Goal: Information Seeking & Learning: Learn about a topic

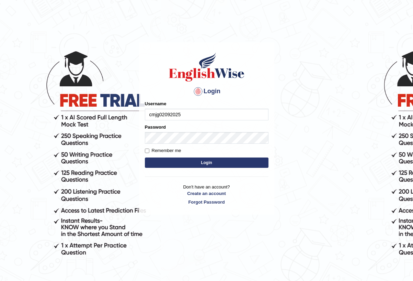
type input "cmjg02092025"
click at [206, 162] on button "Login" at bounding box center [207, 162] width 124 height 10
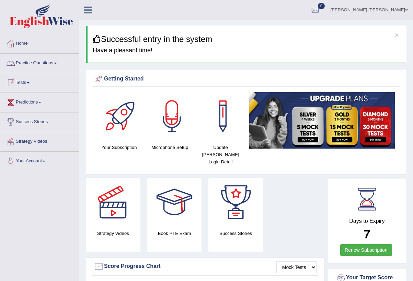
click at [47, 66] on link "Practice Questions" at bounding box center [39, 62] width 78 height 17
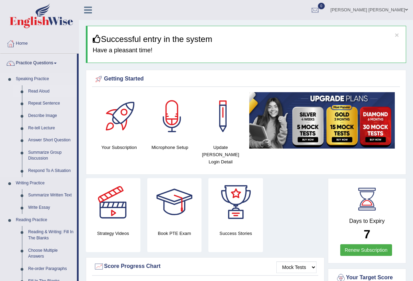
click at [44, 91] on link "Read Aloud" at bounding box center [51, 91] width 52 height 12
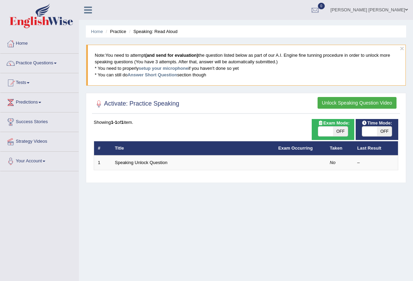
click at [329, 102] on button "Unlock Speaking Question Video" at bounding box center [357, 103] width 79 height 12
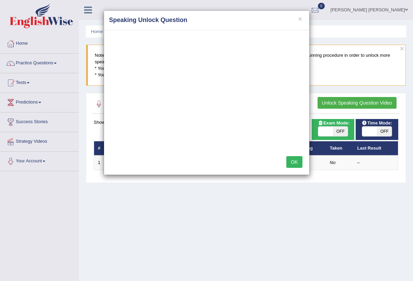
click at [295, 162] on button "OK" at bounding box center [294, 162] width 16 height 12
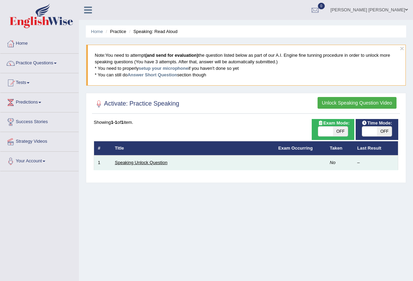
click at [144, 163] on link "Speaking Unlock Question" at bounding box center [141, 162] width 53 height 5
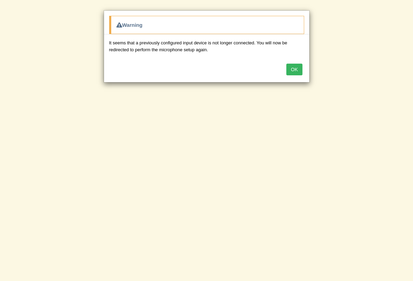
click at [301, 73] on button "OK" at bounding box center [294, 70] width 16 height 12
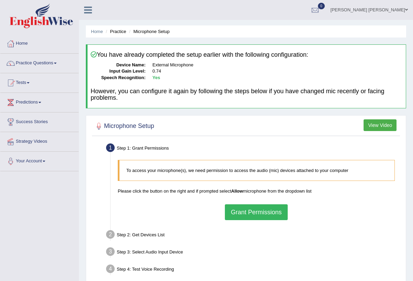
click at [253, 211] on button "Grant Permissions" at bounding box center [256, 212] width 62 height 16
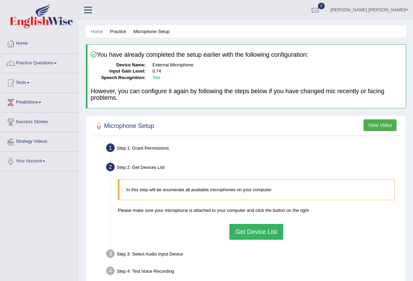
click at [242, 231] on button "Get Device List" at bounding box center [256, 232] width 54 height 16
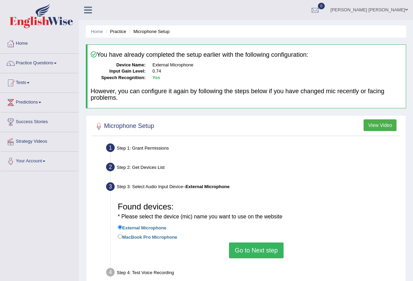
click at [248, 250] on button "Go to Next step" at bounding box center [256, 250] width 55 height 16
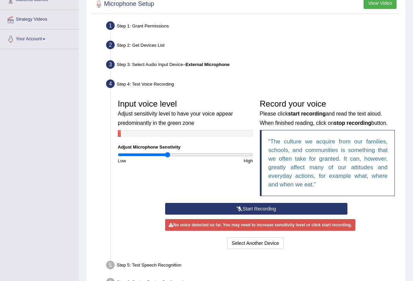
scroll to position [125, 0]
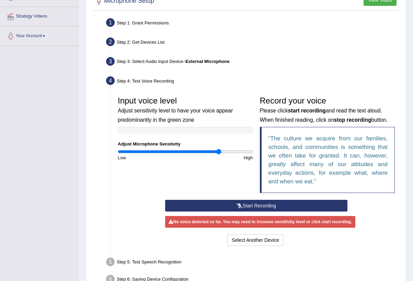
drag, startPoint x: 169, startPoint y: 150, endPoint x: 219, endPoint y: 155, distance: 49.7
click at [219, 155] on div "Input voice level Adjust sensitivity level to have your voice appear predominan…" at bounding box center [185, 127] width 142 height 68
click at [252, 203] on button "Start Recording" at bounding box center [256, 205] width 182 height 12
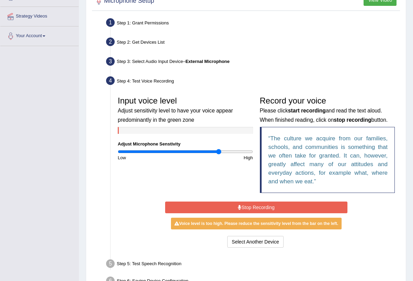
click at [250, 206] on button "Stop Recording" at bounding box center [256, 207] width 182 height 12
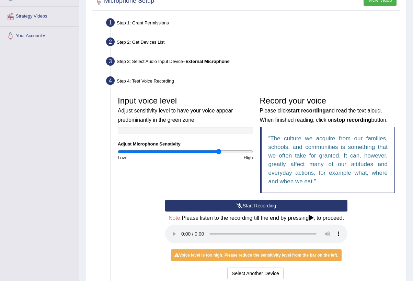
click at [183, 232] on audio at bounding box center [256, 233] width 182 height 19
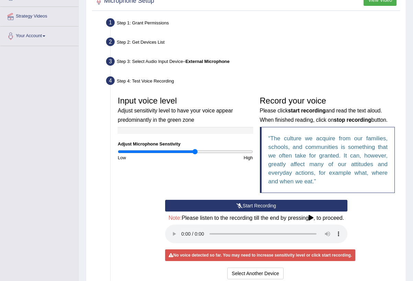
drag, startPoint x: 217, startPoint y: 152, endPoint x: 195, endPoint y: 150, distance: 22.4
click at [195, 150] on input "range" at bounding box center [185, 151] width 135 height 5
click at [264, 203] on button "Start Recording" at bounding box center [256, 205] width 182 height 12
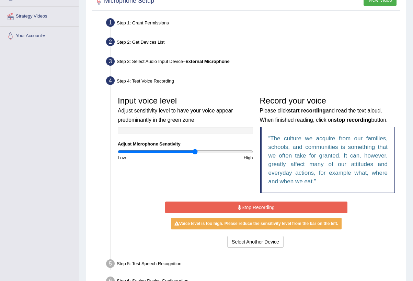
click at [264, 203] on button "Stop Recording" at bounding box center [256, 207] width 182 height 12
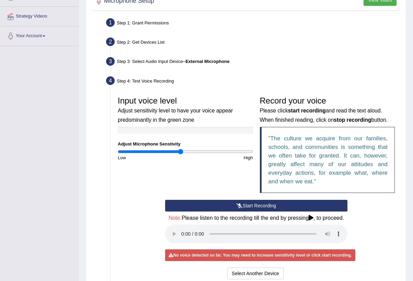
drag, startPoint x: 194, startPoint y: 149, endPoint x: 180, endPoint y: 148, distance: 13.8
type input "0.94"
click at [180, 149] on input "range" at bounding box center [185, 151] width 135 height 5
click at [250, 205] on button "Start Recording" at bounding box center [256, 205] width 182 height 12
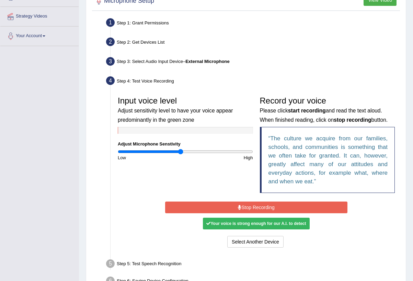
click at [262, 208] on button "Stop Recording" at bounding box center [256, 207] width 182 height 12
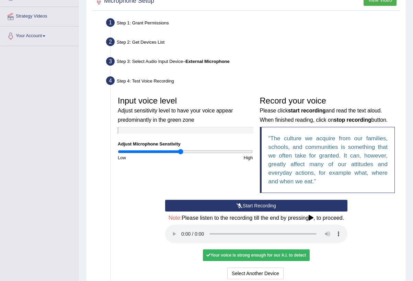
click at [183, 232] on audio at bounding box center [256, 233] width 182 height 19
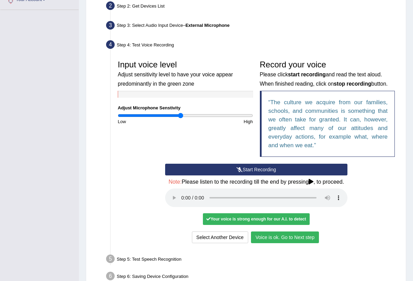
scroll to position [162, 0]
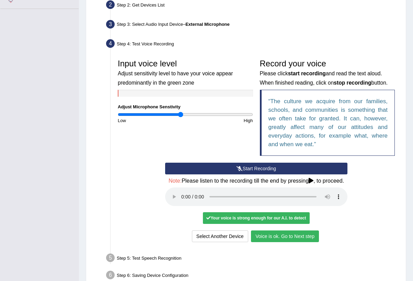
click at [309, 231] on button "Voice is ok. Go to Next step" at bounding box center [285, 236] width 68 height 12
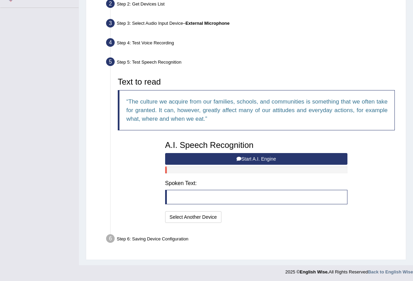
scroll to position [162, 0]
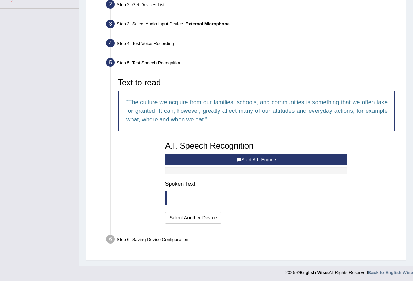
click at [301, 158] on button "Start A.I. Engine" at bounding box center [256, 159] width 182 height 12
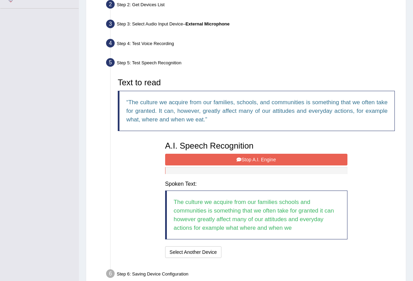
click at [301, 158] on button "Stop A.I. Engine" at bounding box center [256, 159] width 182 height 12
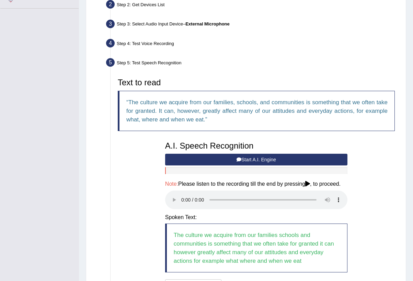
click at [182, 201] on audio at bounding box center [256, 199] width 182 height 19
click at [183, 198] on audio at bounding box center [256, 199] width 182 height 19
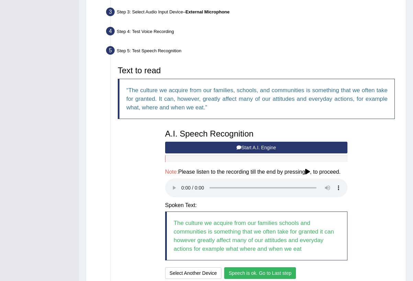
scroll to position [189, 0]
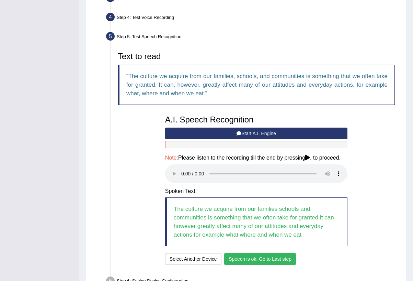
click at [237, 253] on button "Speech is ok. Go to Last step" at bounding box center [260, 259] width 72 height 12
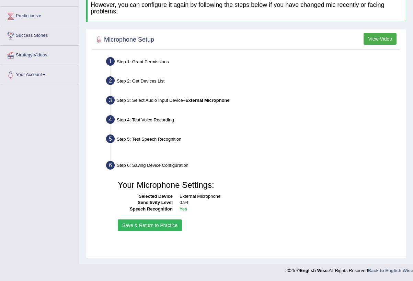
scroll to position [80, 0]
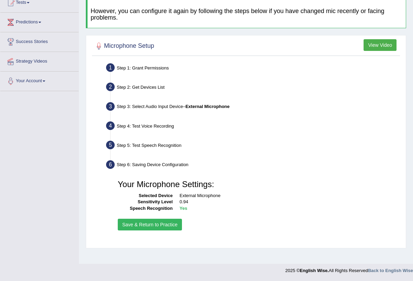
click at [167, 223] on button "Save & Return to Practice" at bounding box center [150, 224] width 64 height 12
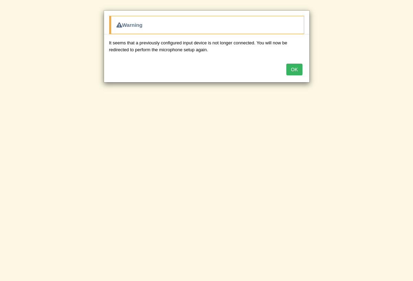
click at [294, 68] on button "OK" at bounding box center [294, 70] width 16 height 12
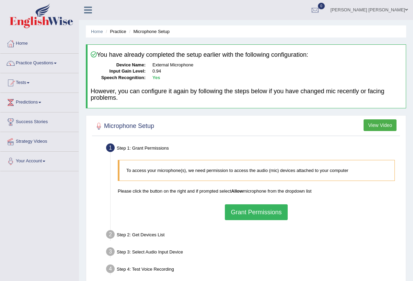
click at [250, 210] on button "Grant Permissions" at bounding box center [256, 212] width 62 height 16
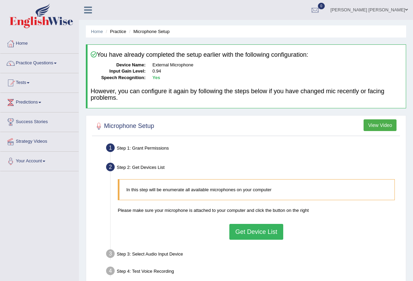
click at [250, 233] on button "Get Device List" at bounding box center [256, 232] width 54 height 16
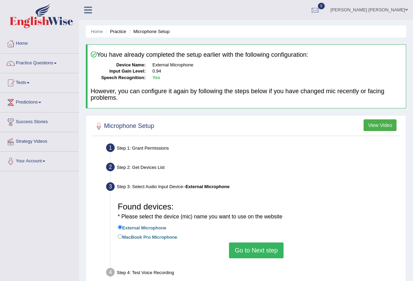
click at [246, 252] on button "Go to Next step" at bounding box center [256, 250] width 55 height 16
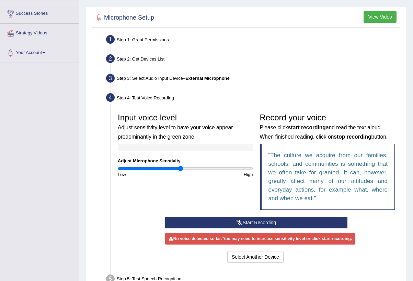
scroll to position [121, 0]
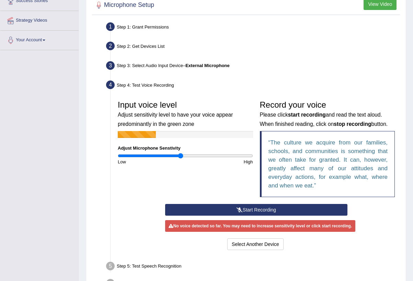
click at [308, 209] on button "Start Recording" at bounding box center [256, 210] width 182 height 12
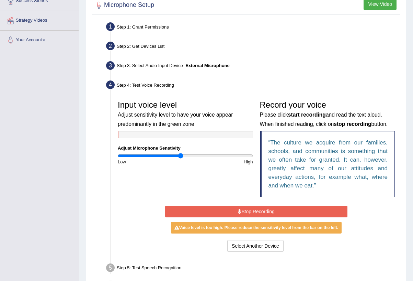
click at [225, 206] on button "Stop Recording" at bounding box center [256, 211] width 182 height 12
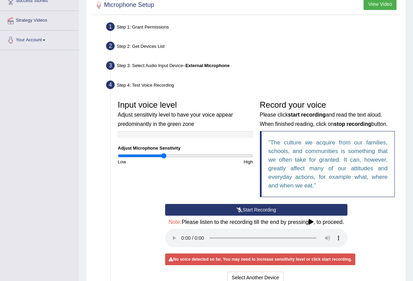
drag, startPoint x: 180, startPoint y: 156, endPoint x: 164, endPoint y: 154, distance: 15.9
type input "0.68"
click at [164, 154] on input "range" at bounding box center [185, 155] width 135 height 5
click at [214, 205] on button "Start Recording" at bounding box center [256, 210] width 182 height 12
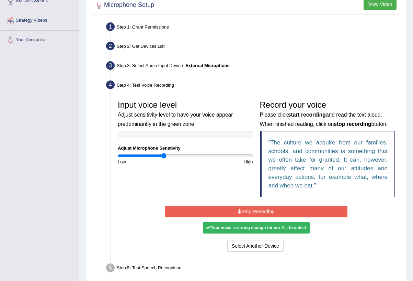
click at [226, 209] on button "Stop Recording" at bounding box center [256, 211] width 182 height 12
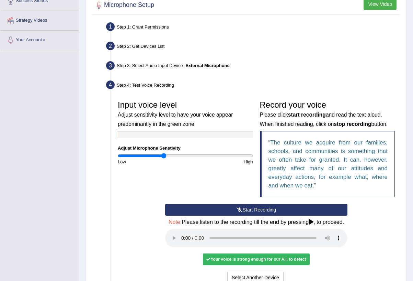
click at [183, 237] on audio at bounding box center [256, 237] width 182 height 19
click at [266, 271] on button "Voice is ok. Go to Next step" at bounding box center [285, 277] width 68 height 12
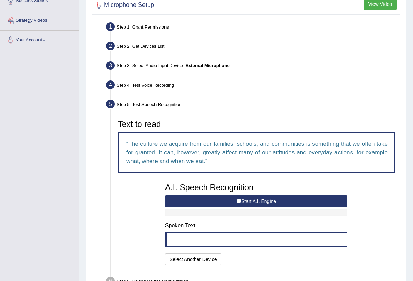
click at [260, 201] on button "Start A.I. Engine" at bounding box center [256, 201] width 182 height 12
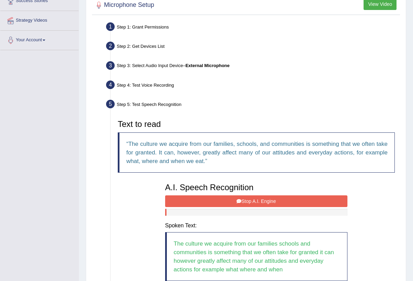
click at [260, 201] on button "Stop A.I. Engine" at bounding box center [256, 201] width 182 height 12
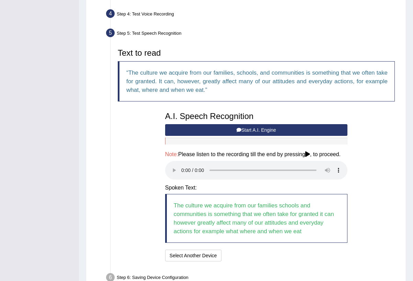
scroll to position [192, 0]
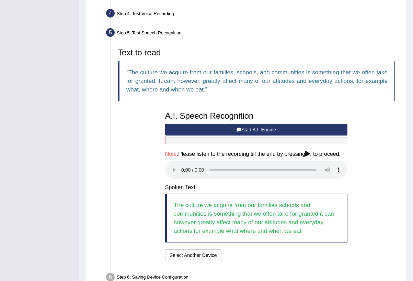
click at [180, 168] on audio at bounding box center [256, 169] width 182 height 19
click at [184, 168] on audio at bounding box center [256, 169] width 182 height 19
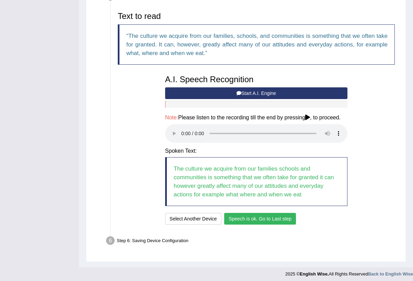
scroll to position [228, 0]
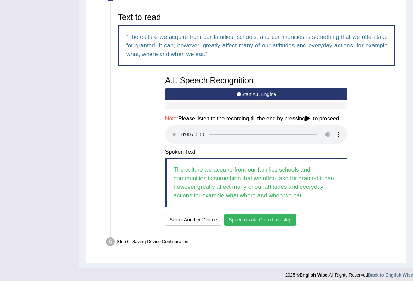
click at [254, 217] on button "Speech is ok. Go to Last step" at bounding box center [260, 220] width 72 height 12
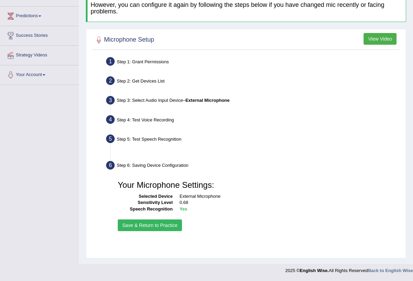
scroll to position [80, 0]
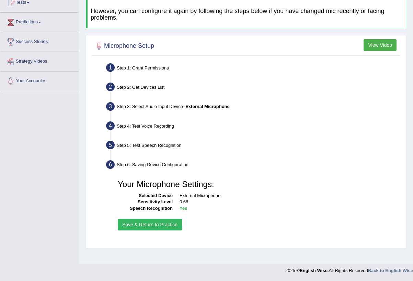
click at [168, 226] on button "Save & Return to Practice" at bounding box center [150, 224] width 64 height 12
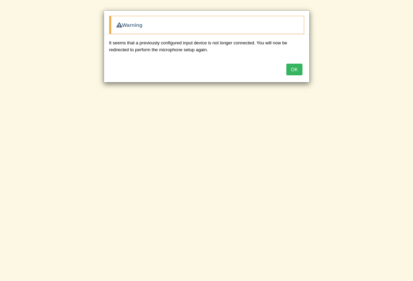
click at [290, 69] on button "OK" at bounding box center [294, 70] width 16 height 12
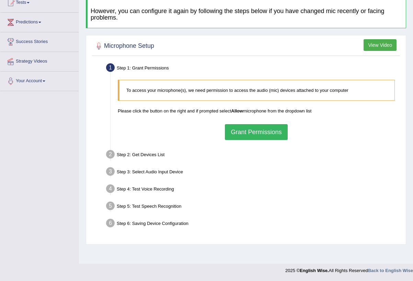
scroll to position [80, 0]
click at [268, 132] on button "Grant Permissions" at bounding box center [256, 132] width 62 height 16
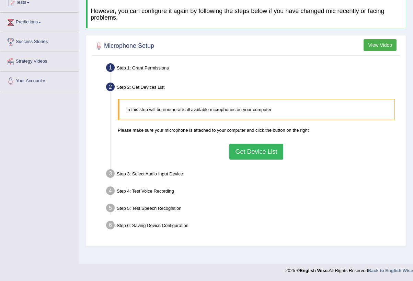
click at [261, 148] on button "Get Device List" at bounding box center [256, 152] width 54 height 16
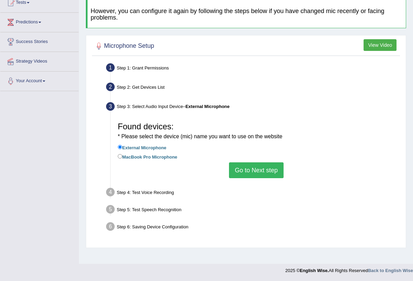
click at [258, 169] on button "Go to Next step" at bounding box center [256, 170] width 55 height 16
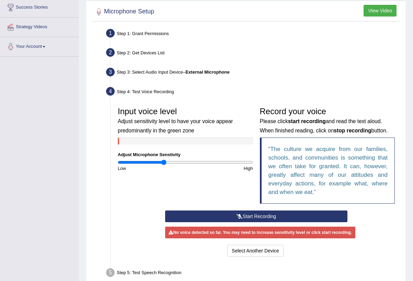
scroll to position [118, 0]
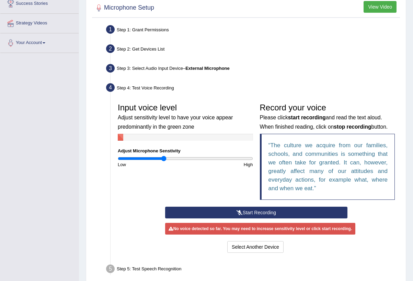
click at [272, 209] on button "Start Recording" at bounding box center [256, 212] width 182 height 12
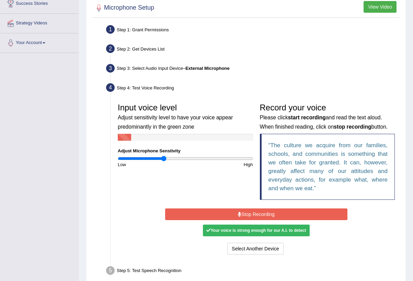
click at [272, 209] on button "Stop Recording" at bounding box center [256, 214] width 182 height 12
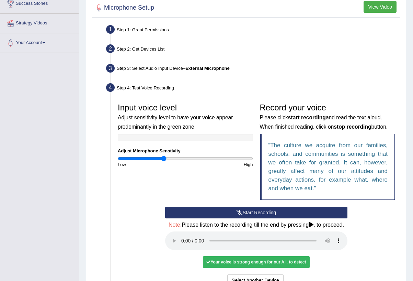
click at [183, 242] on audio at bounding box center [256, 240] width 182 height 19
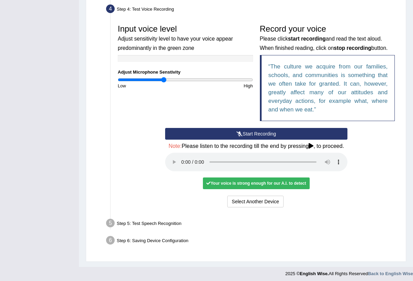
scroll to position [195, 0]
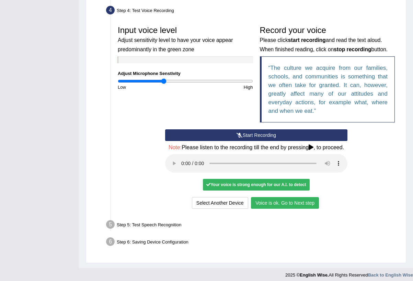
click at [306, 200] on button "Voice is ok. Go to Next step" at bounding box center [285, 203] width 68 height 12
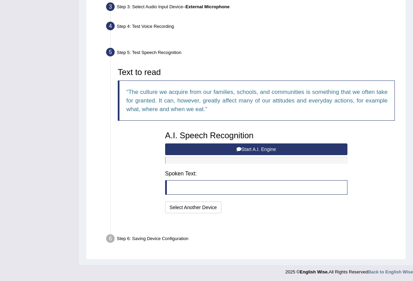
scroll to position [162, 0]
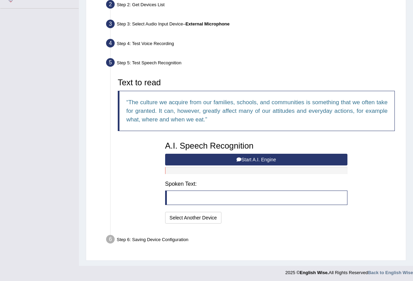
click at [283, 157] on button "Start A.I. Engine" at bounding box center [256, 159] width 182 height 12
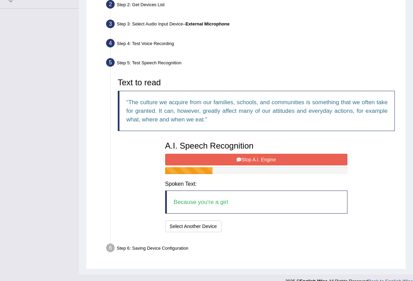
click at [283, 157] on button "Stop A.I. Engine" at bounding box center [256, 159] width 182 height 12
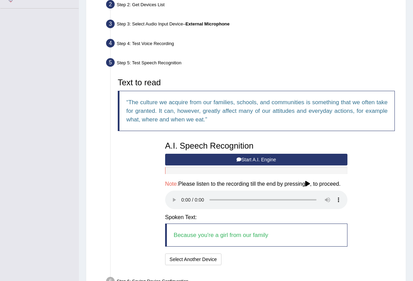
click at [181, 201] on audio at bounding box center [256, 199] width 182 height 19
click at [253, 255] on button "Speech is ok. Go to Last step" at bounding box center [260, 259] width 72 height 12
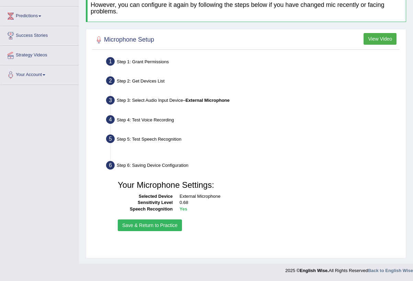
scroll to position [80, 0]
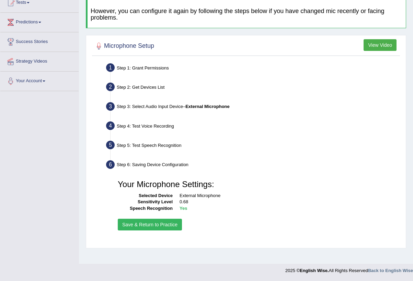
click at [168, 221] on button "Save & Return to Practice" at bounding box center [150, 224] width 64 height 12
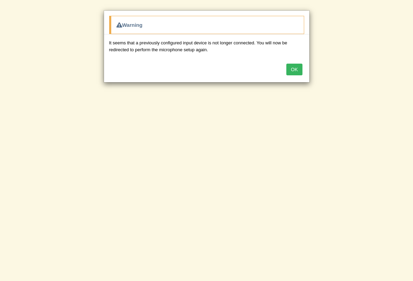
click at [295, 70] on button "OK" at bounding box center [294, 70] width 16 height 12
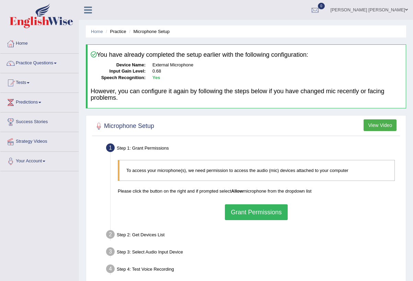
click at [256, 209] on button "Grant Permissions" at bounding box center [256, 212] width 62 height 16
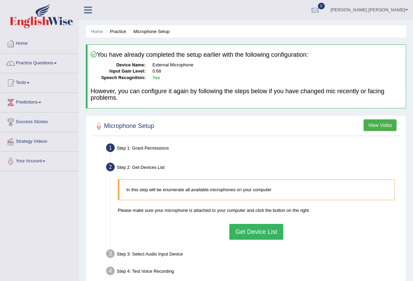
click at [250, 231] on button "Get Device List" at bounding box center [256, 232] width 54 height 16
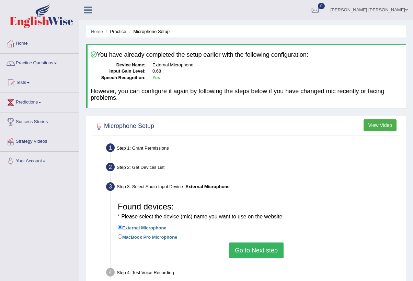
click at [251, 244] on button "Go to Next step" at bounding box center [256, 250] width 55 height 16
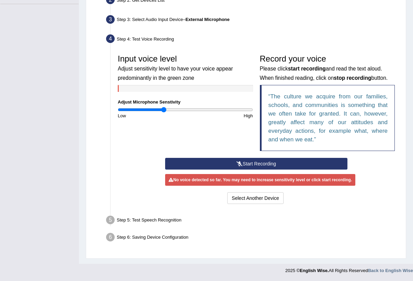
scroll to position [164, 0]
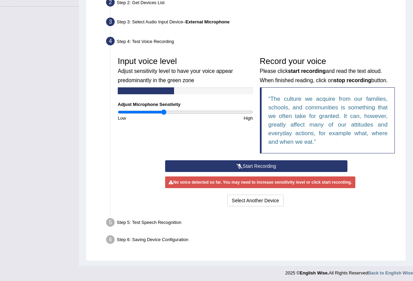
click at [291, 162] on button "Start Recording" at bounding box center [256, 166] width 182 height 12
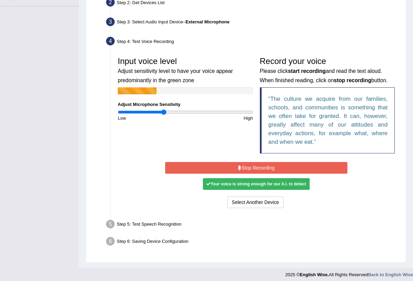
click at [291, 162] on button "Stop Recording" at bounding box center [256, 168] width 182 height 12
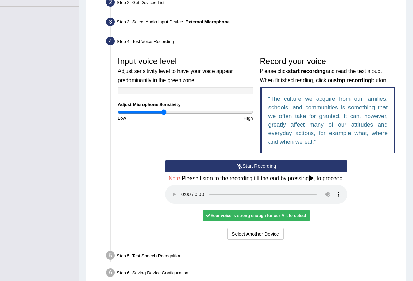
click at [181, 195] on audio at bounding box center [256, 194] width 182 height 19
click at [269, 229] on button "Voice is ok. Go to Next step" at bounding box center [285, 234] width 68 height 12
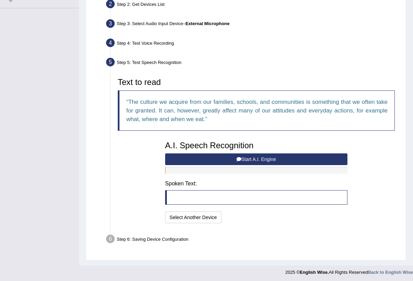
scroll to position [162, 0]
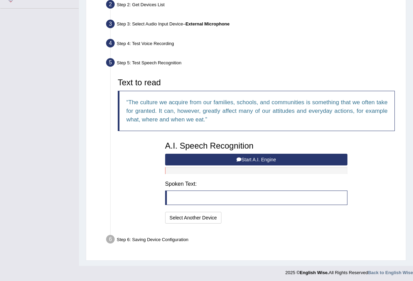
click at [303, 158] on button "Start A.I. Engine" at bounding box center [256, 159] width 182 height 12
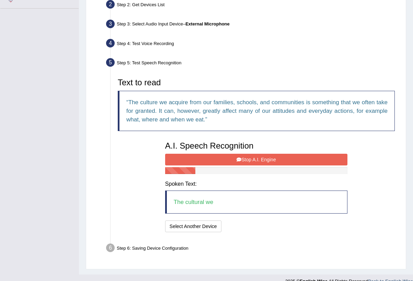
click at [303, 158] on button "Stop A.I. Engine" at bounding box center [256, 159] width 182 height 12
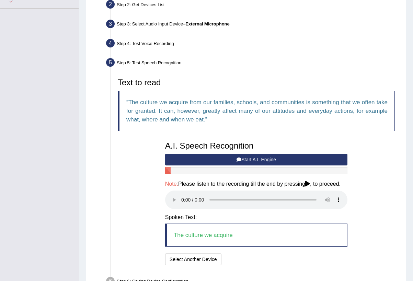
click at [182, 200] on audio at bounding box center [256, 199] width 182 height 19
click at [236, 255] on button "Speech is ok. Go to Last step" at bounding box center [260, 259] width 72 height 12
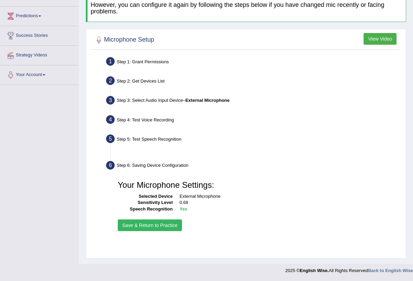
scroll to position [80, 0]
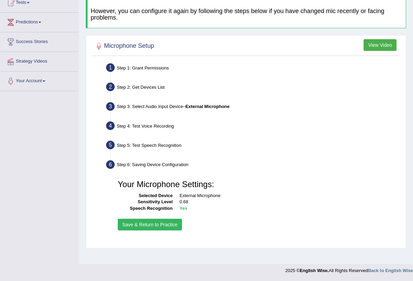
click at [166, 224] on button "Save & Return to Practice" at bounding box center [150, 224] width 64 height 12
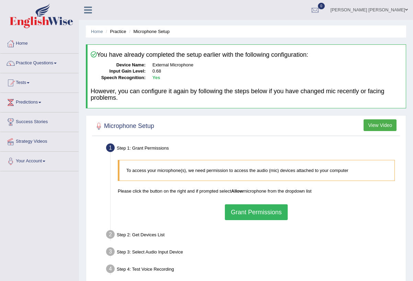
click at [251, 211] on button "Grant Permissions" at bounding box center [256, 212] width 62 height 16
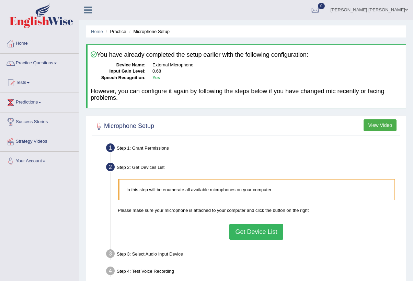
click at [251, 235] on button "Get Device List" at bounding box center [256, 232] width 54 height 16
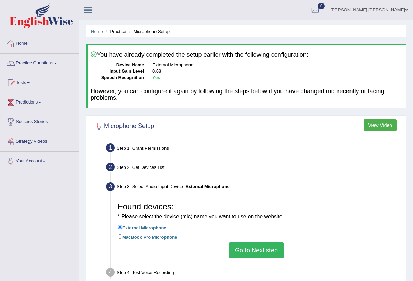
click at [253, 249] on button "Go to Next step" at bounding box center [256, 250] width 55 height 16
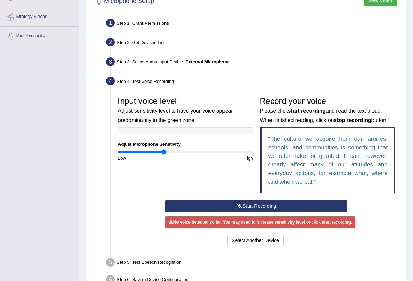
scroll to position [128, 0]
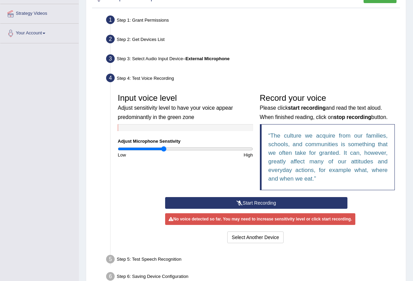
click at [288, 200] on button "Start Recording" at bounding box center [256, 203] width 182 height 12
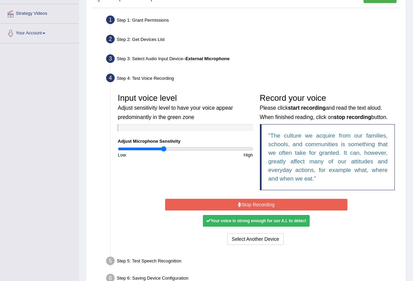
click at [280, 201] on button "Stop Recording" at bounding box center [256, 204] width 182 height 12
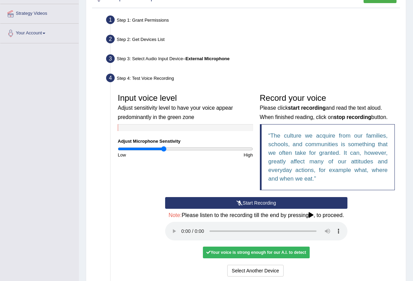
click at [183, 231] on audio at bounding box center [256, 230] width 182 height 19
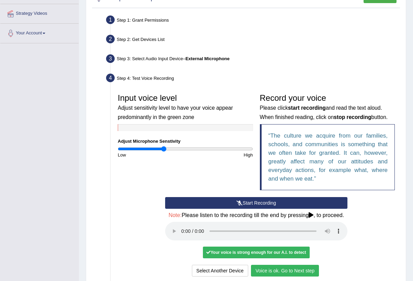
click at [281, 269] on button "Voice is ok. Go to Next step" at bounding box center [285, 270] width 68 height 12
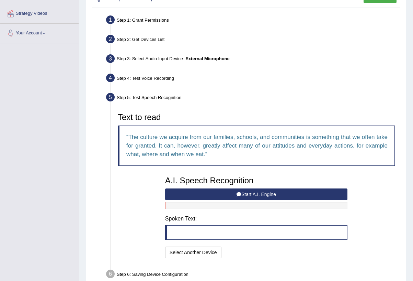
click at [279, 190] on button "Start A.I. Engine" at bounding box center [256, 194] width 182 height 12
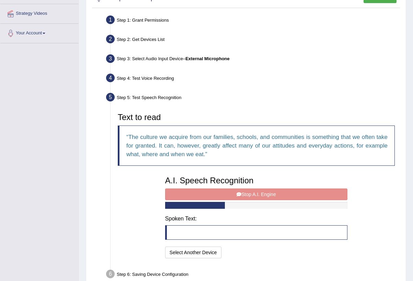
click at [279, 190] on div "A.I. Speech Recognition Start A.I. Engine Stop A.I. Engine Note: Please listen …" at bounding box center [256, 215] width 189 height 87
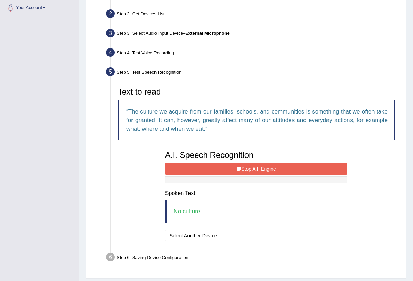
scroll to position [157, 0]
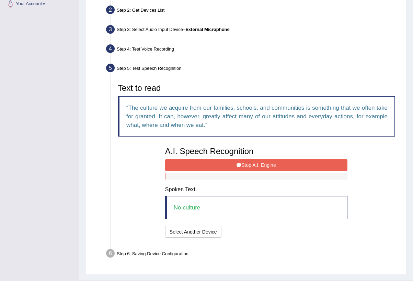
click at [274, 164] on button "Stop A.I. Engine" at bounding box center [256, 165] width 182 height 12
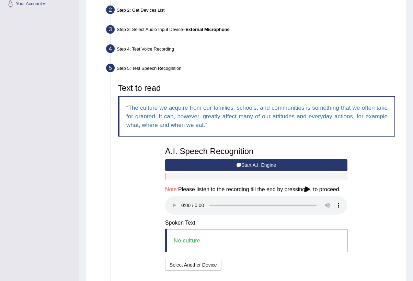
click at [183, 204] on audio at bounding box center [256, 205] width 182 height 19
click at [247, 262] on button "Speech is ok. Go to Last step" at bounding box center [260, 265] width 72 height 12
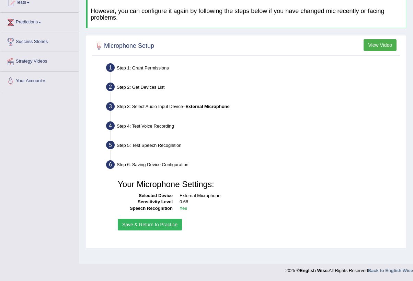
scroll to position [80, 0]
click at [160, 223] on button "Save & Return to Practice" at bounding box center [150, 224] width 64 height 12
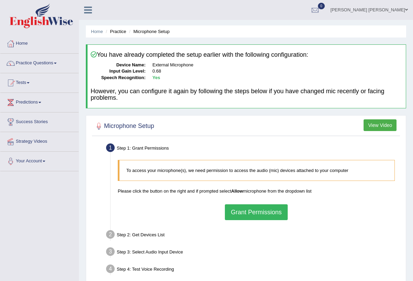
click at [403, 8] on link "[PERSON_NAME] [PERSON_NAME]" at bounding box center [370, 9] width 88 height 18
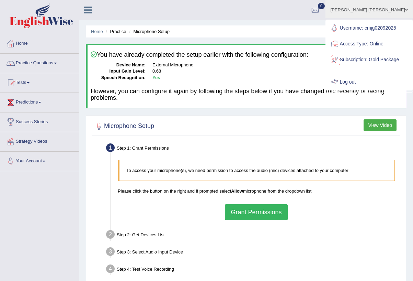
click at [368, 90] on link "Log out" at bounding box center [369, 82] width 86 height 16
